Goal: Navigation & Orientation: Understand site structure

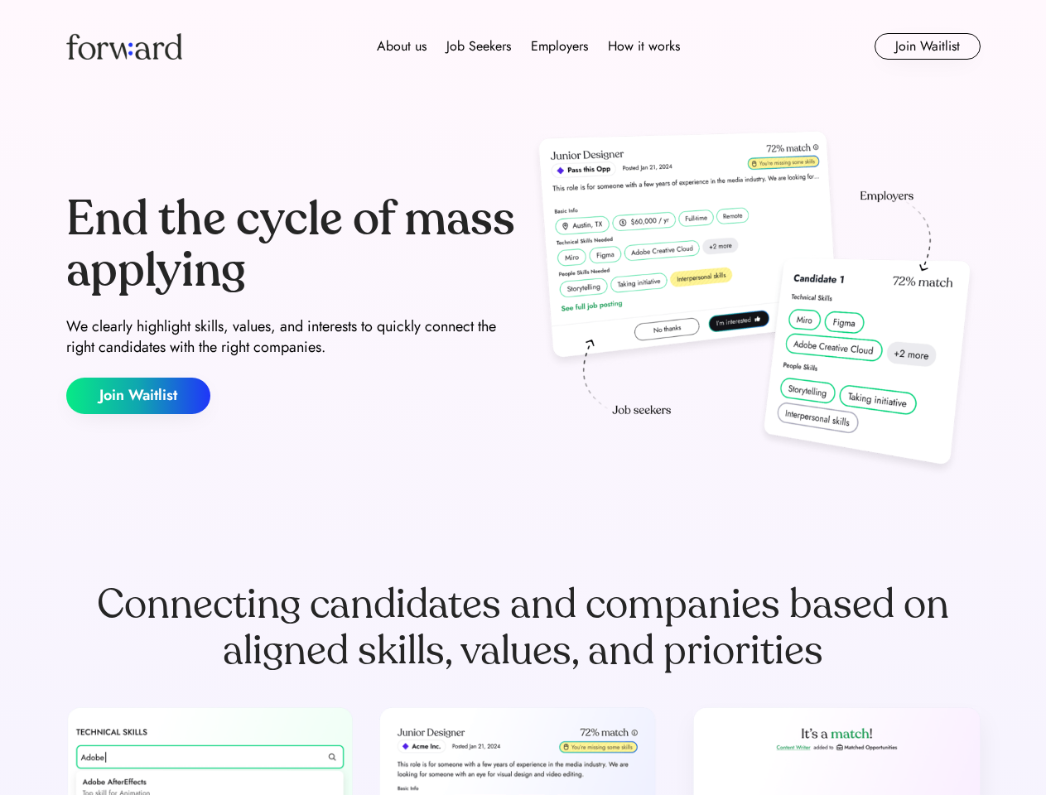
click at [523, 398] on div "End the cycle of mass applying We clearly highlight skills, values, and interes…" at bounding box center [523, 304] width 914 height 356
click at [524, 46] on div "About us Job Seekers Employers How it works" at bounding box center [528, 46] width 653 height 20
click at [124, 46] on img at bounding box center [124, 46] width 116 height 27
click at [528, 46] on div "About us Job Seekers Employers How it works" at bounding box center [528, 46] width 653 height 20
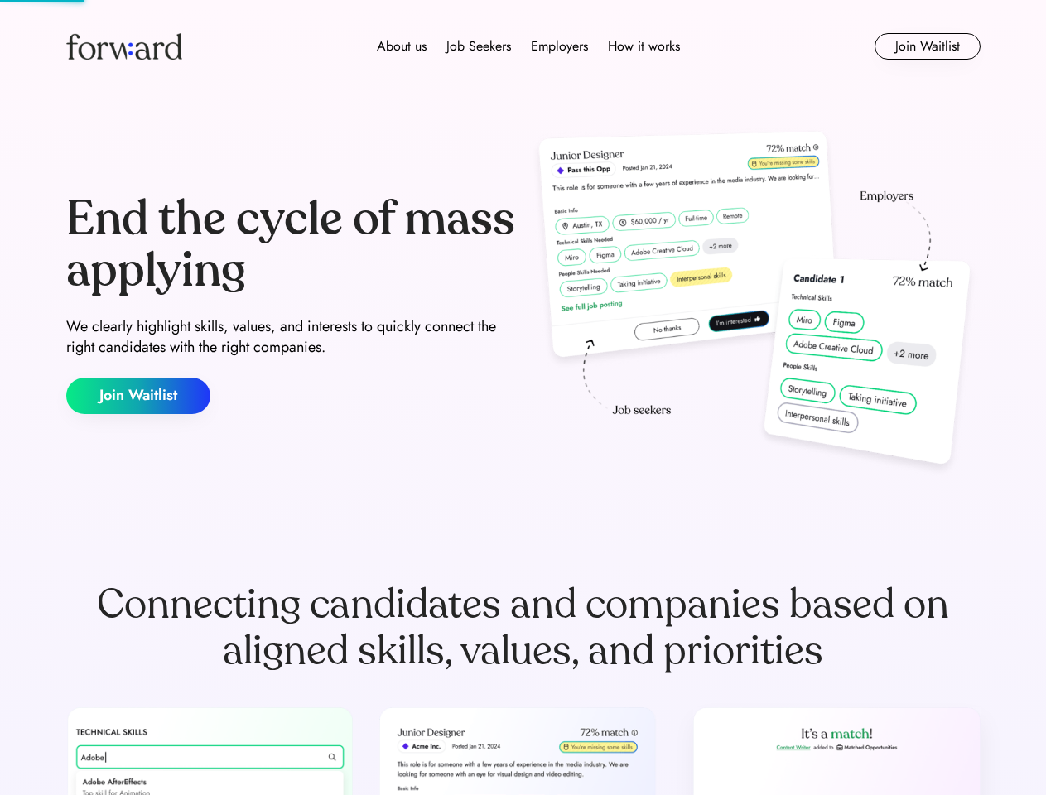
click at [402, 46] on div "About us" at bounding box center [402, 46] width 50 height 20
click at [479, 46] on div "Job Seekers" at bounding box center [478, 46] width 65 height 20
click at [559, 46] on div "Employers" at bounding box center [559, 46] width 57 height 20
click at [643, 46] on div "How it works" at bounding box center [644, 46] width 72 height 20
click at [927, 46] on button "Join Waitlist" at bounding box center [928, 46] width 106 height 27
